Goal: Information Seeking & Learning: Understand process/instructions

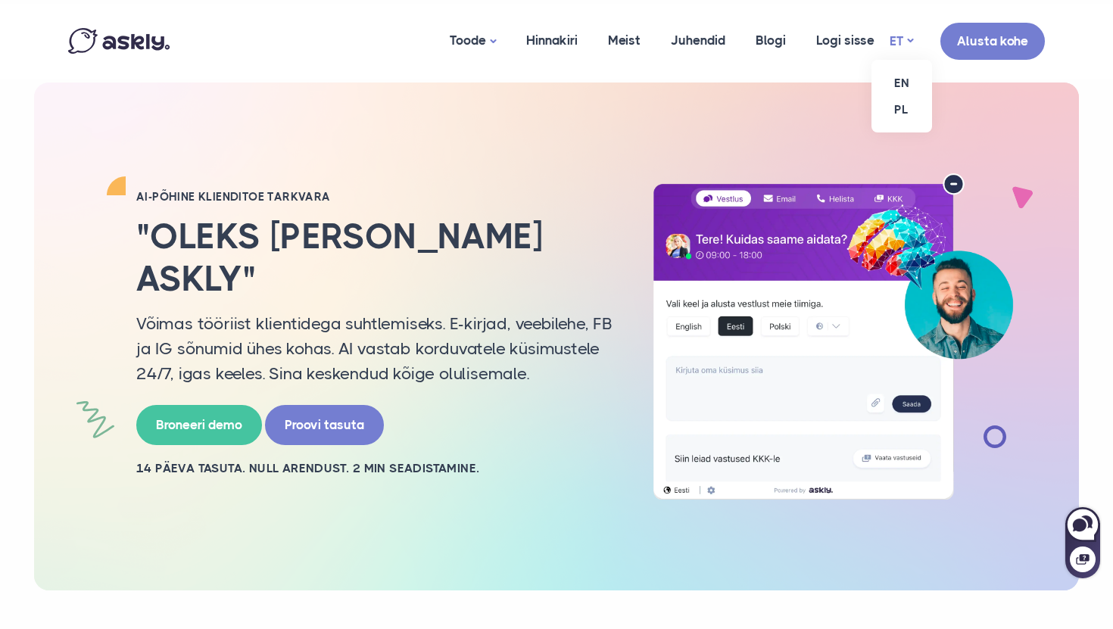
click at [901, 31] on link "ET" at bounding box center [900, 41] width 23 height 22
click at [771, 45] on link "Blogi" at bounding box center [770, 40] width 61 height 73
click at [687, 46] on link "Juhendid" at bounding box center [698, 40] width 85 height 73
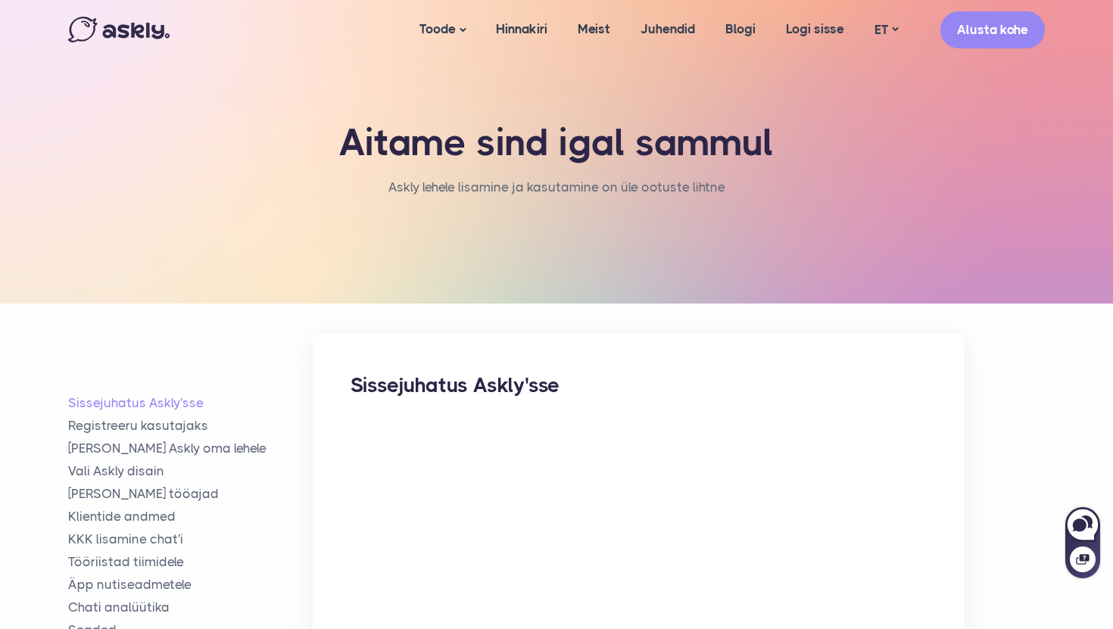
click at [449, 405] on div "Sissejuhatus Askly'sse" at bounding box center [638, 583] width 651 height 499
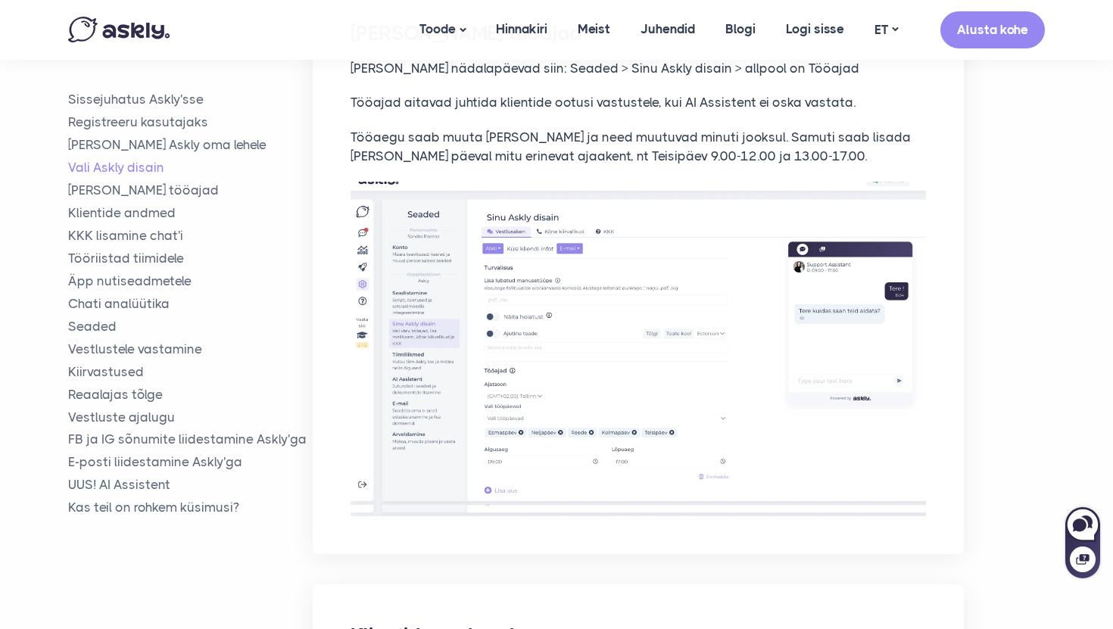
scroll to position [2914, 0]
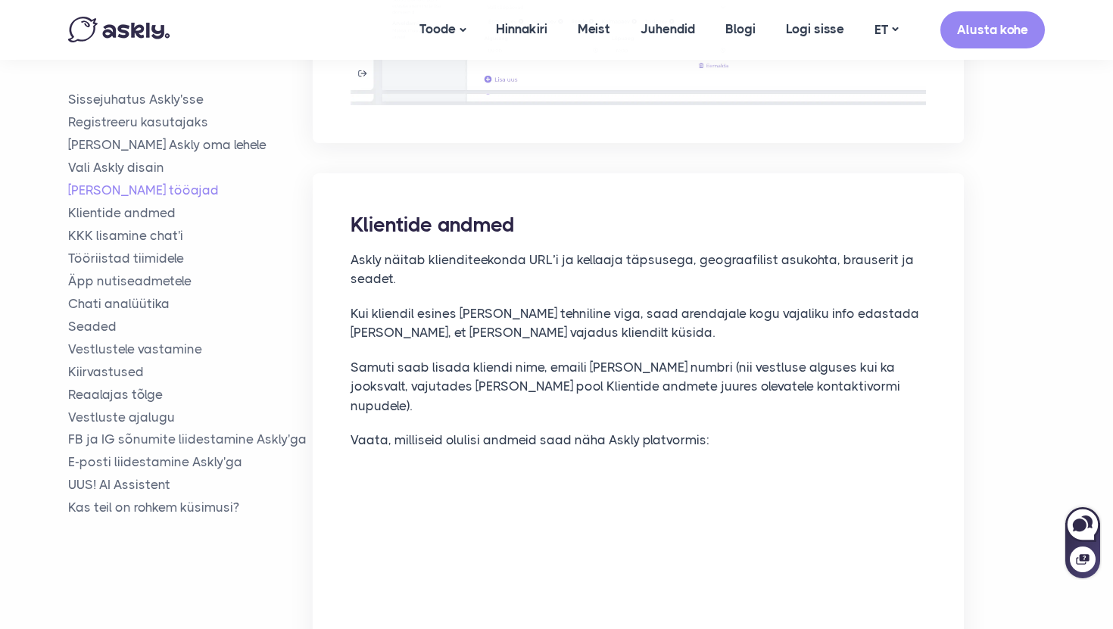
click at [111, 156] on ul "[PERSON_NAME] Askly'sse Registreeru kasutajaks [PERSON_NAME] oma lehele [PERSON…" at bounding box center [190, 303] width 244 height 425
